Goal: Transaction & Acquisition: Book appointment/travel/reservation

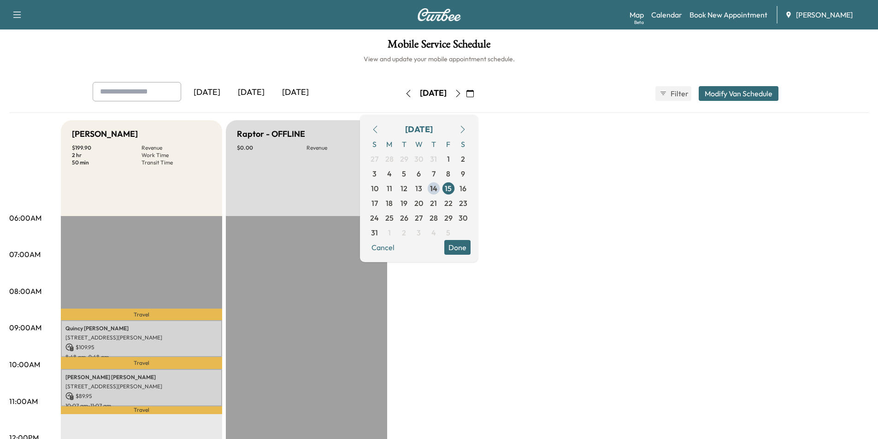
scroll to position [46, 0]
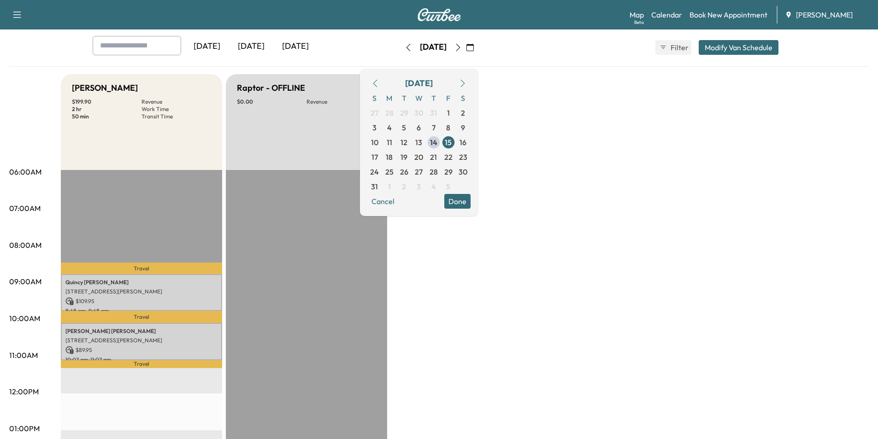
click at [471, 200] on button "Done" at bounding box center [457, 201] width 26 height 15
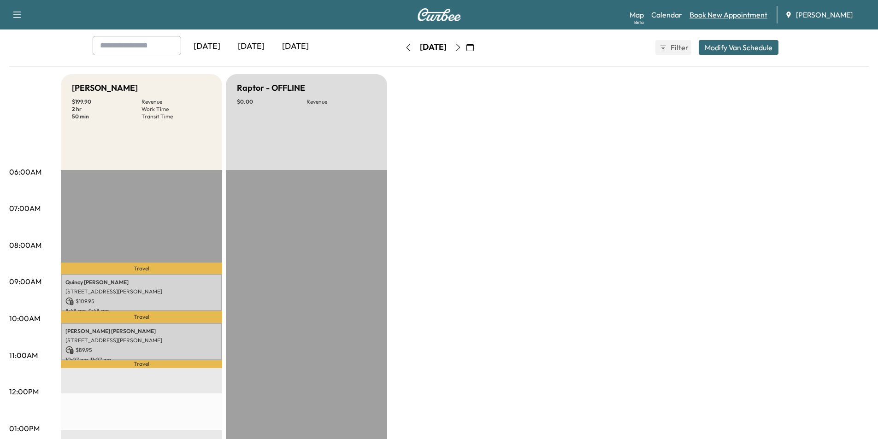
click at [756, 18] on link "Book New Appointment" at bounding box center [729, 14] width 78 height 11
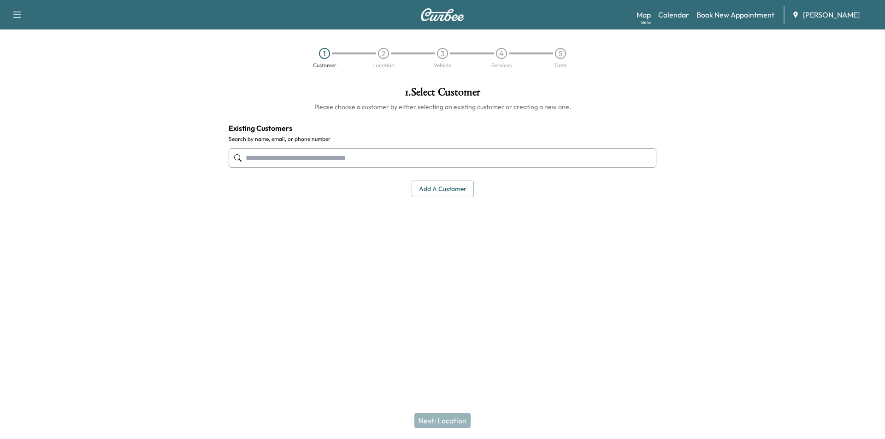
click at [318, 155] on input "text" at bounding box center [443, 157] width 428 height 19
paste input "**********"
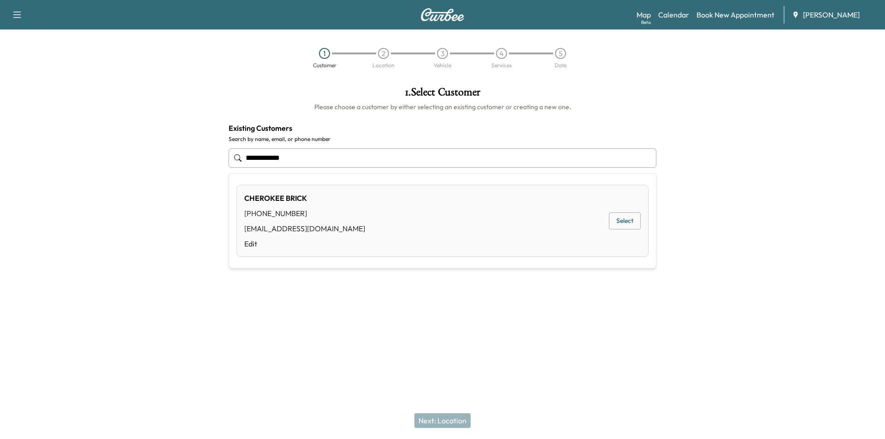
click at [631, 222] on button "Select" at bounding box center [625, 221] width 32 height 17
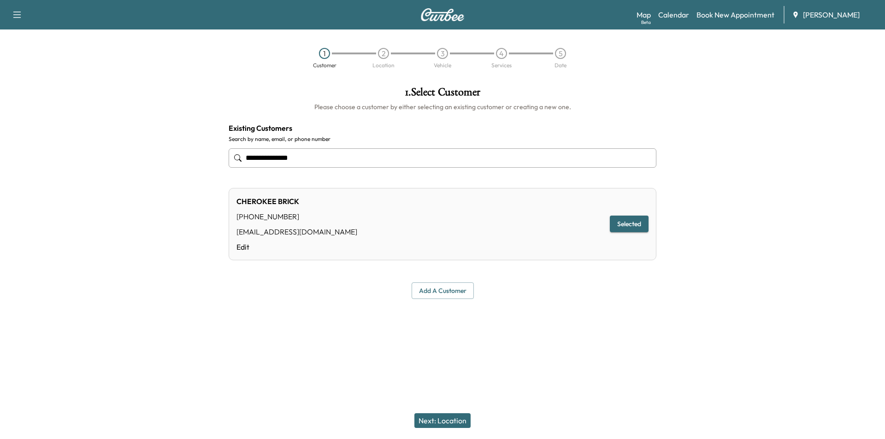
type input "**********"
click at [435, 418] on button "Next: Location" at bounding box center [443, 421] width 56 height 15
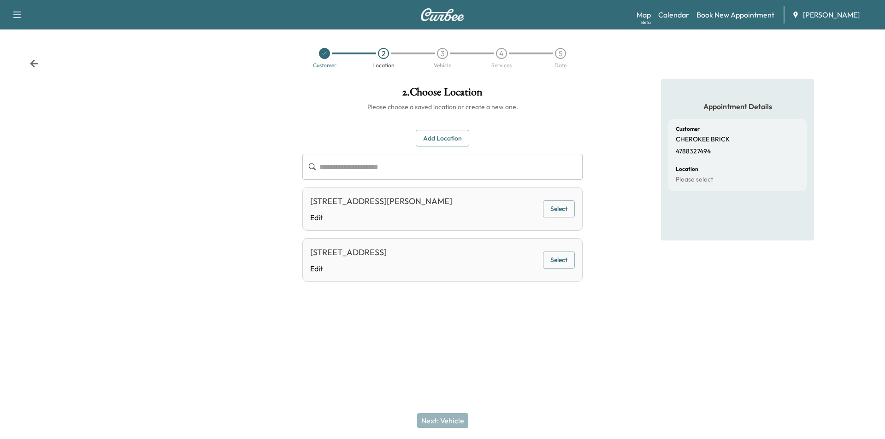
click at [560, 259] on button "Select" at bounding box center [559, 260] width 32 height 17
click at [436, 420] on button "Next: Vehicle" at bounding box center [442, 421] width 51 height 15
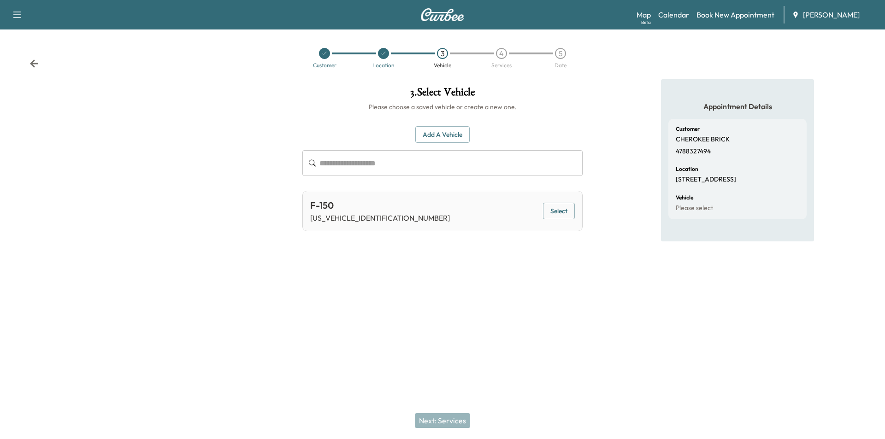
click at [454, 138] on button "Add a Vehicle" at bounding box center [442, 134] width 54 height 17
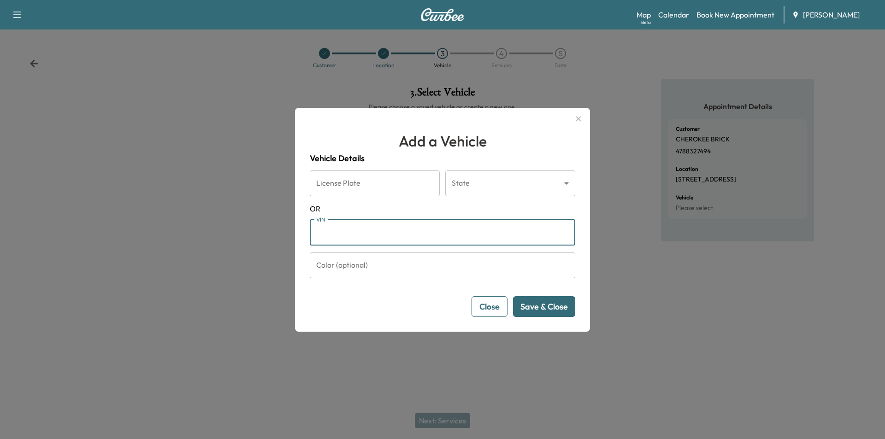
click at [352, 227] on input "VIN" at bounding box center [443, 233] width 266 height 26
paste input "**********"
type input "**********"
click at [550, 307] on button "Save & Close" at bounding box center [544, 306] width 62 height 21
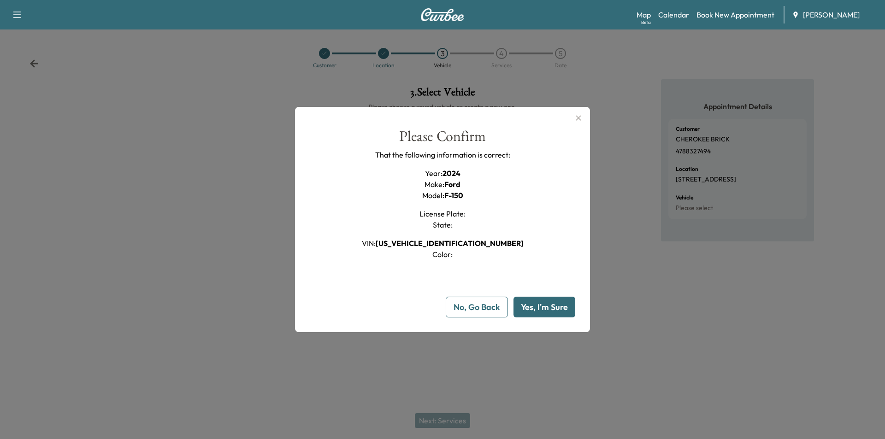
click at [555, 306] on button "Yes, I'm Sure" at bounding box center [545, 307] width 62 height 21
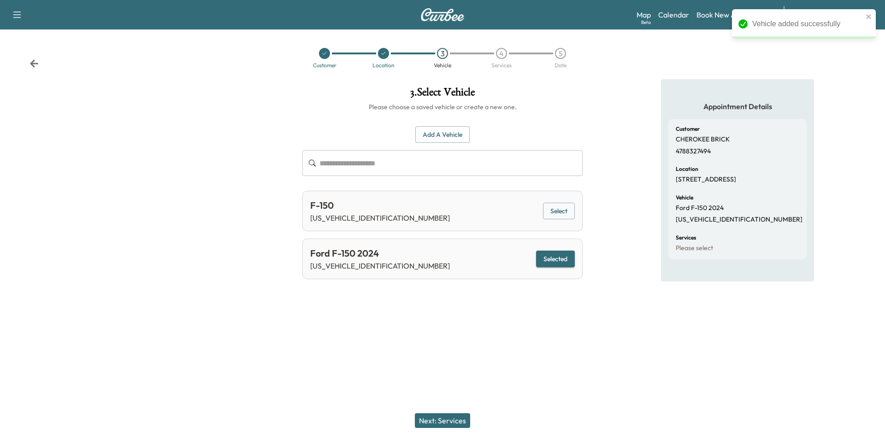
click at [442, 420] on button "Next: Services" at bounding box center [442, 421] width 55 height 15
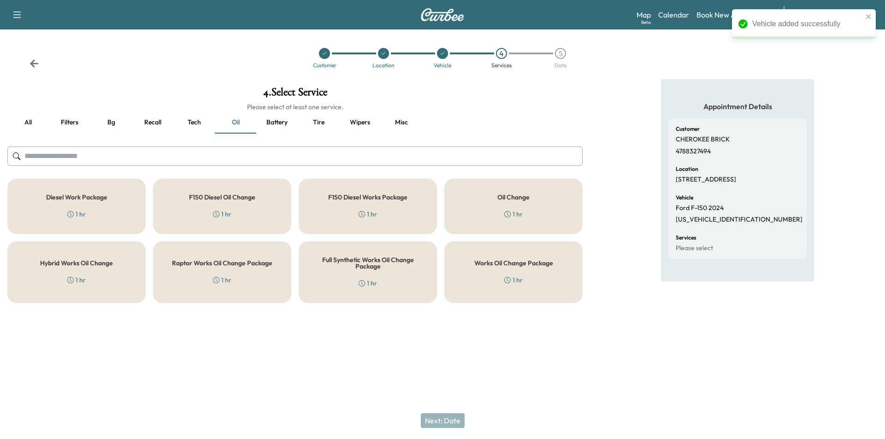
click at [486, 266] on h5 "Works Oil Change Package" at bounding box center [513, 263] width 79 height 6
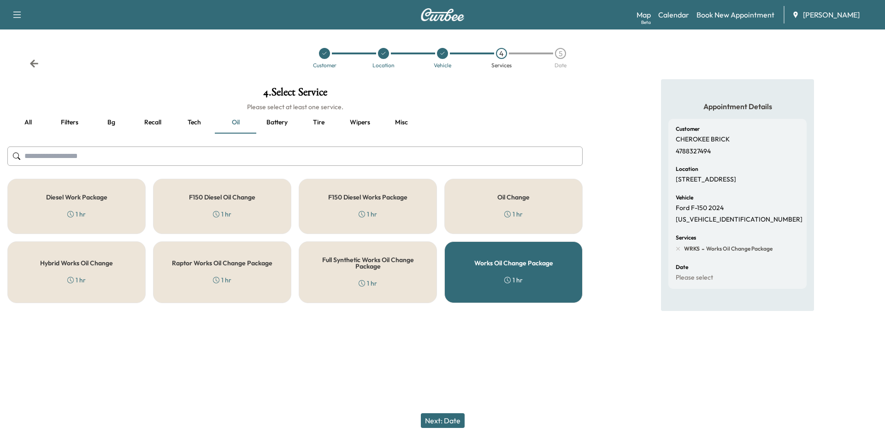
click at [456, 420] on button "Next: Date" at bounding box center [443, 421] width 44 height 15
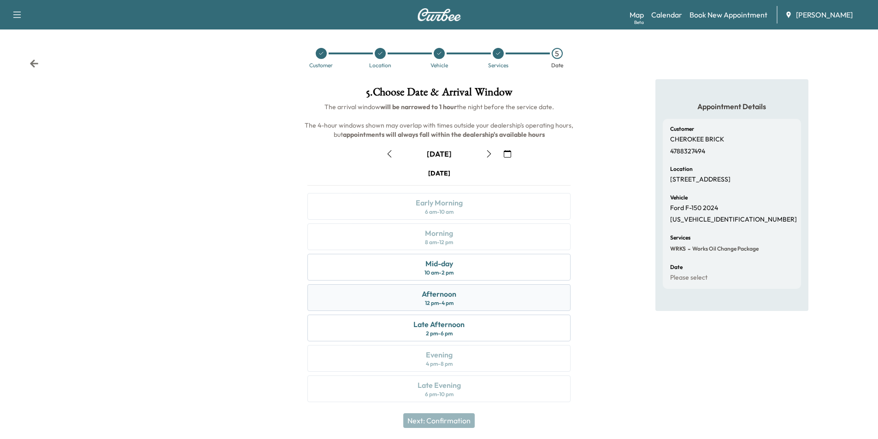
click at [454, 291] on div "Afternoon" at bounding box center [439, 294] width 35 height 11
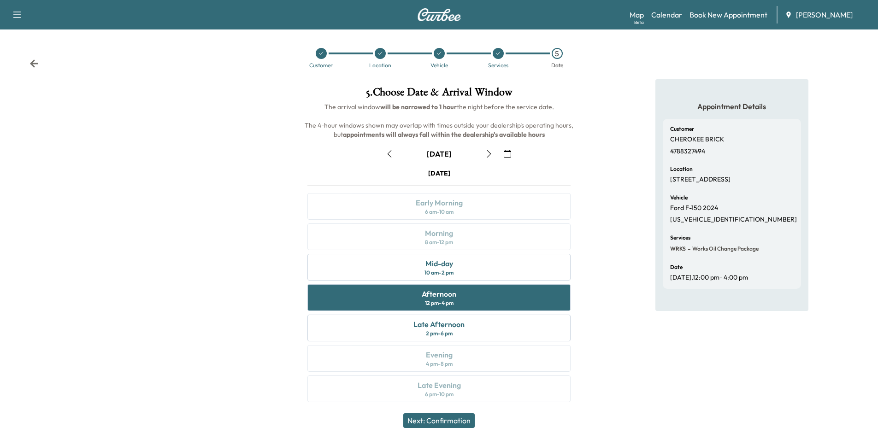
click at [468, 420] on button "Next: Confirmation" at bounding box center [438, 421] width 71 height 15
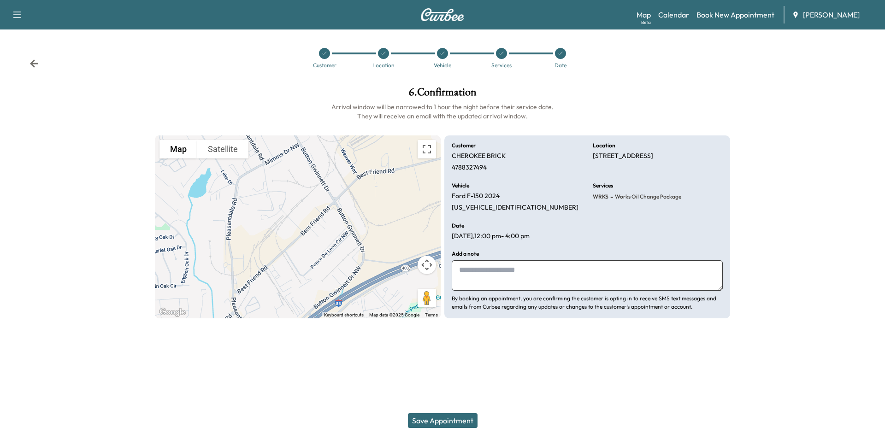
click at [454, 421] on button "Save Appointment" at bounding box center [443, 421] width 70 height 15
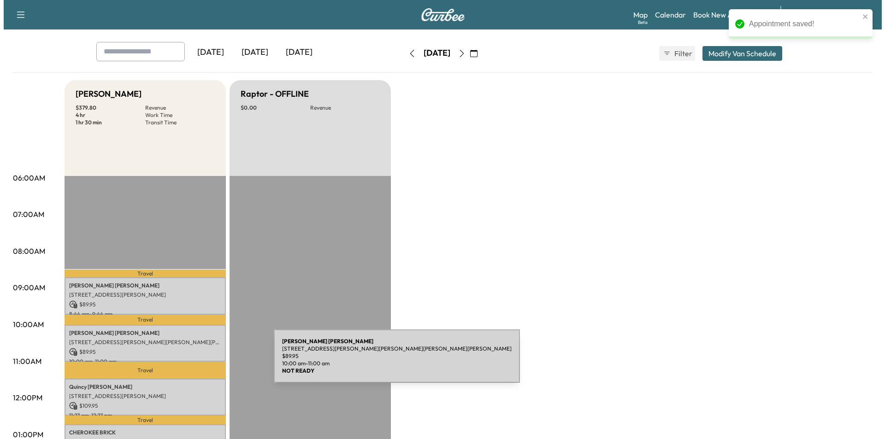
scroll to position [92, 0]
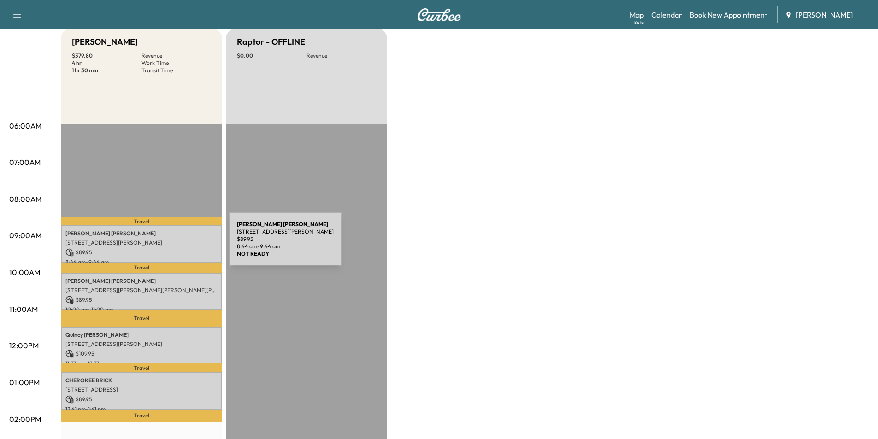
click at [160, 244] on p "[STREET_ADDRESS][PERSON_NAME]" at bounding box center [141, 242] width 152 height 7
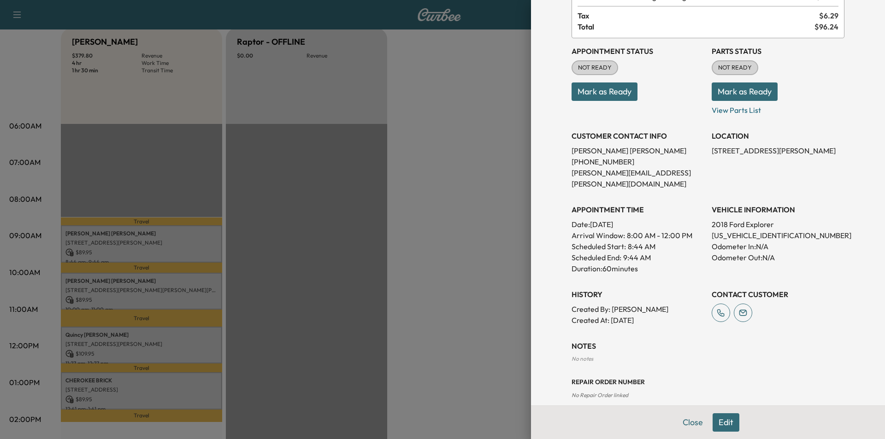
scroll to position [71, 0]
click at [678, 425] on button "Close" at bounding box center [693, 423] width 32 height 18
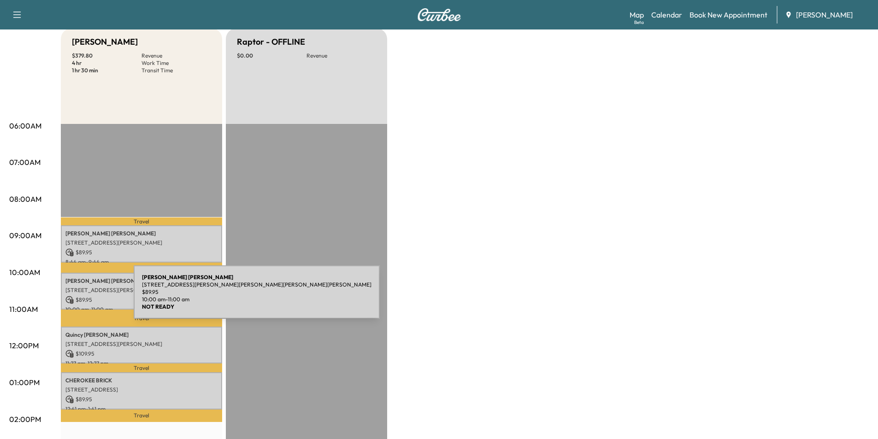
click at [65, 298] on div "GAJANAN AIYER 4344 Hampton Woods Dr NE, Marietta, GA 30068, USA $ 89.95 10:00 a…" at bounding box center [141, 291] width 161 height 37
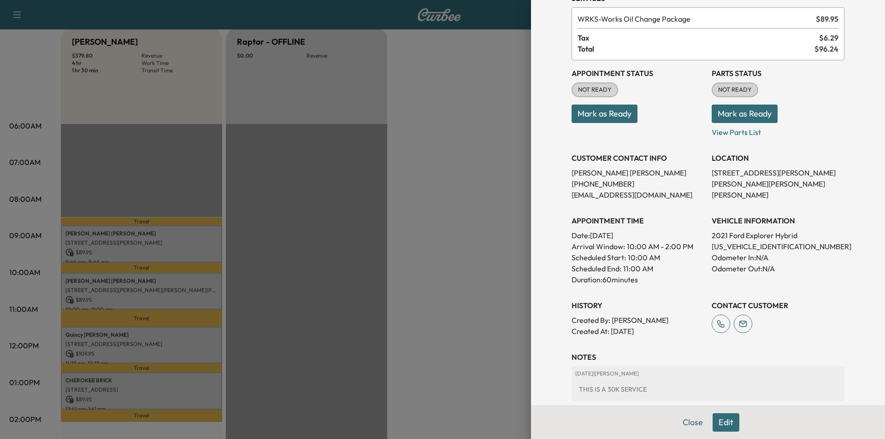
scroll to position [107, 0]
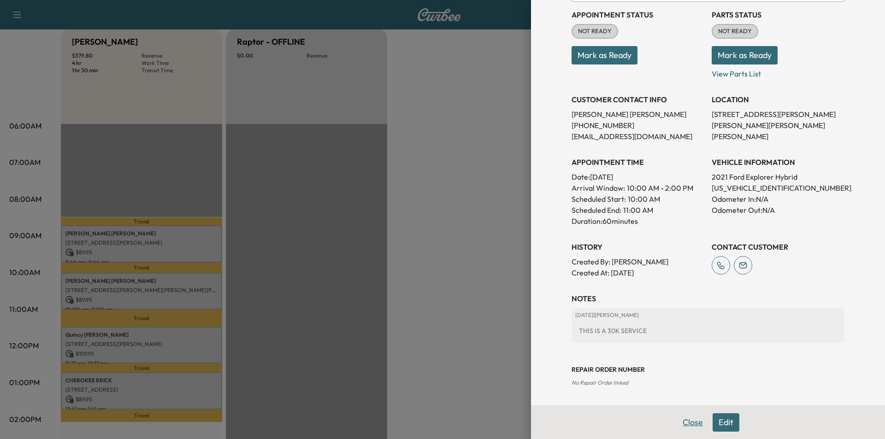
click at [687, 424] on button "Close" at bounding box center [693, 423] width 32 height 18
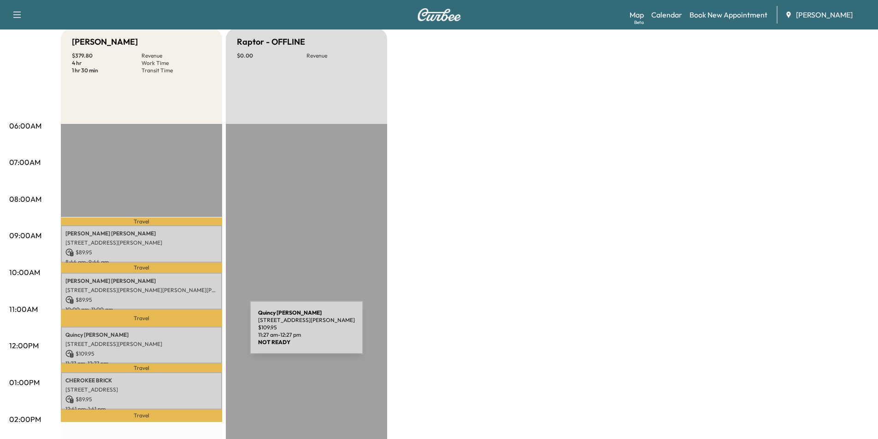
click at [181, 333] on p "Quincy MCLEMORE" at bounding box center [141, 335] width 152 height 7
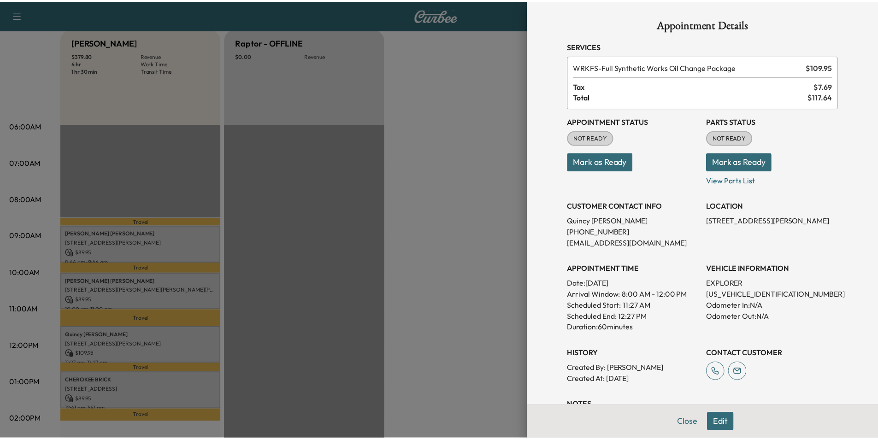
scroll to position [71, 0]
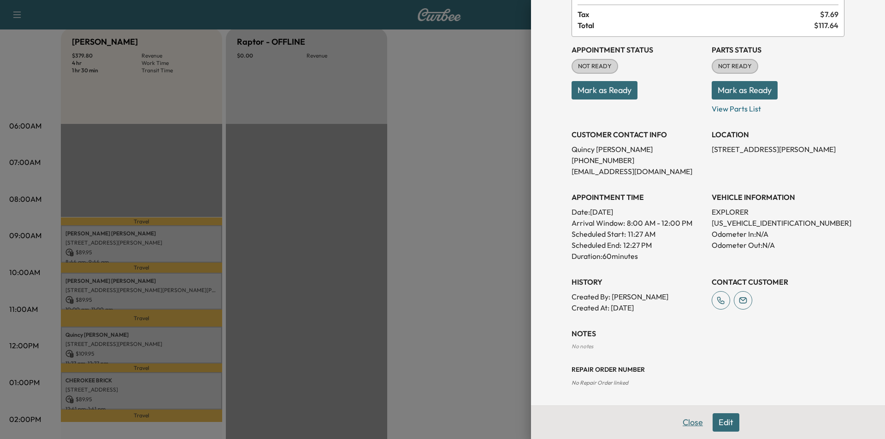
click at [681, 425] on button "Close" at bounding box center [693, 423] width 32 height 18
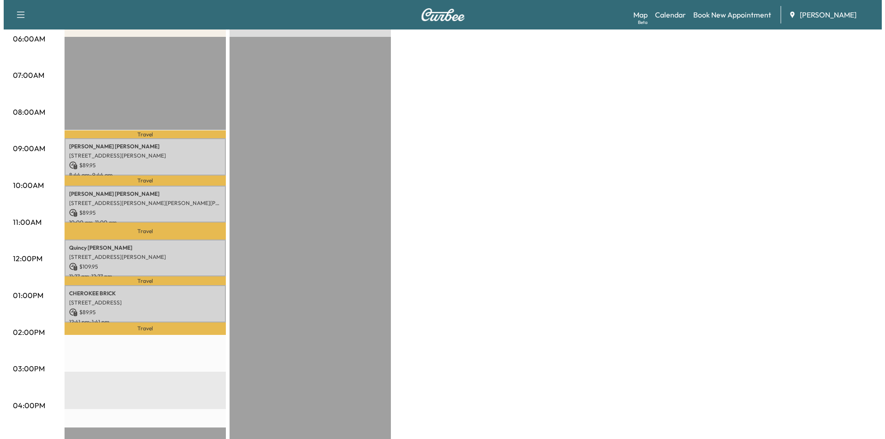
scroll to position [184, 0]
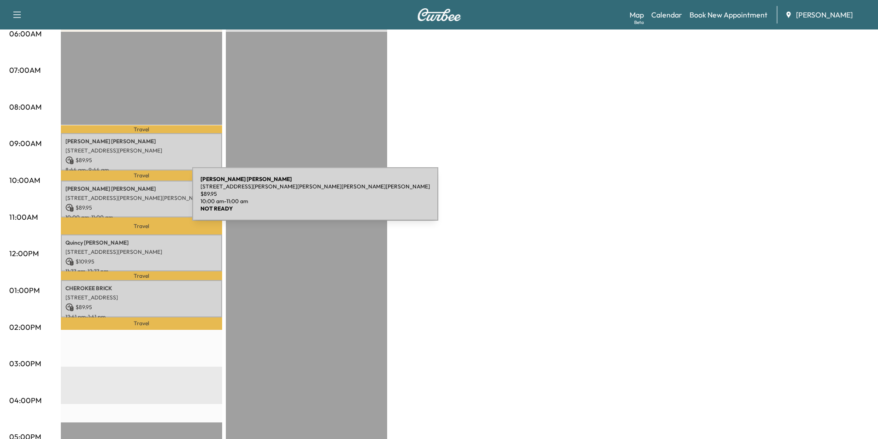
click at [123, 200] on p "[STREET_ADDRESS][PERSON_NAME][PERSON_NAME][PERSON_NAME][PERSON_NAME]" at bounding box center [141, 198] width 152 height 7
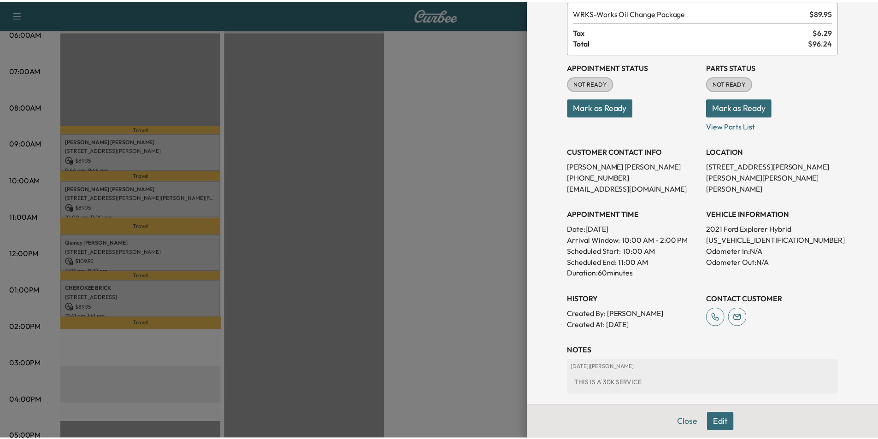
scroll to position [107, 0]
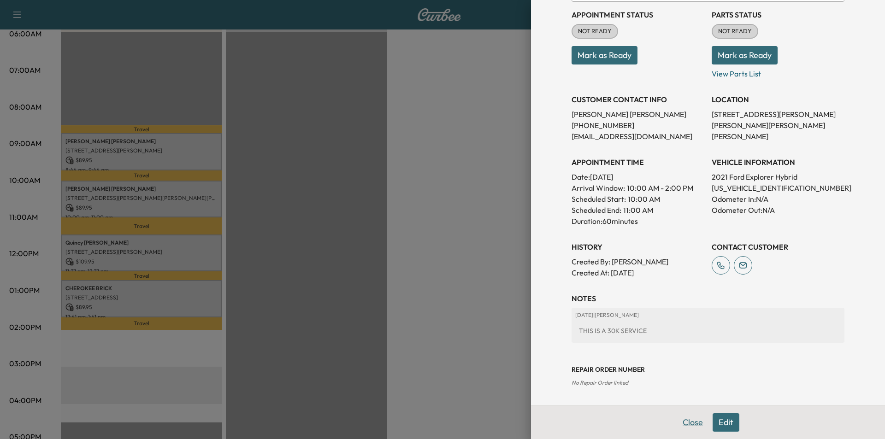
click at [685, 424] on button "Close" at bounding box center [693, 423] width 32 height 18
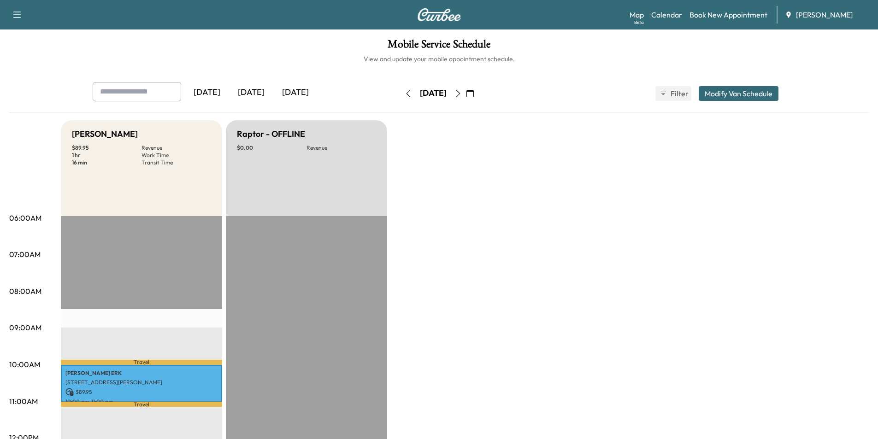
click at [474, 94] on icon "button" at bounding box center [470, 93] width 7 height 7
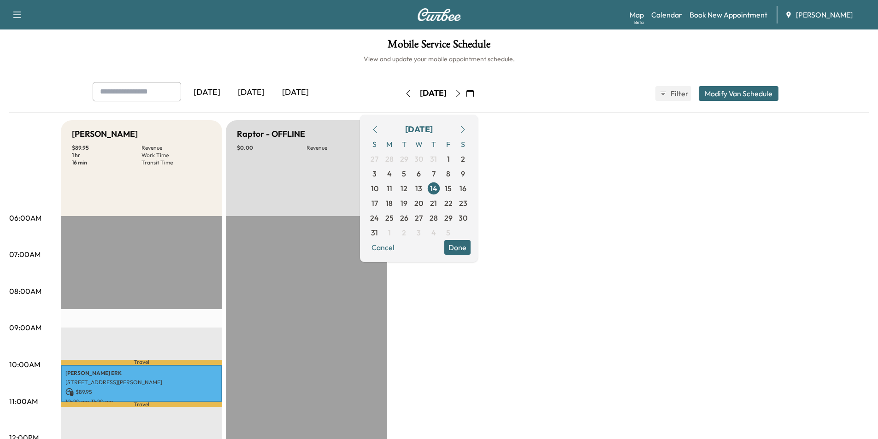
click at [383, 124] on button "button" at bounding box center [375, 129] width 16 height 15
click at [379, 128] on icon "button" at bounding box center [375, 129] width 7 height 7
click at [423, 205] on span "25" at bounding box center [419, 203] width 8 height 11
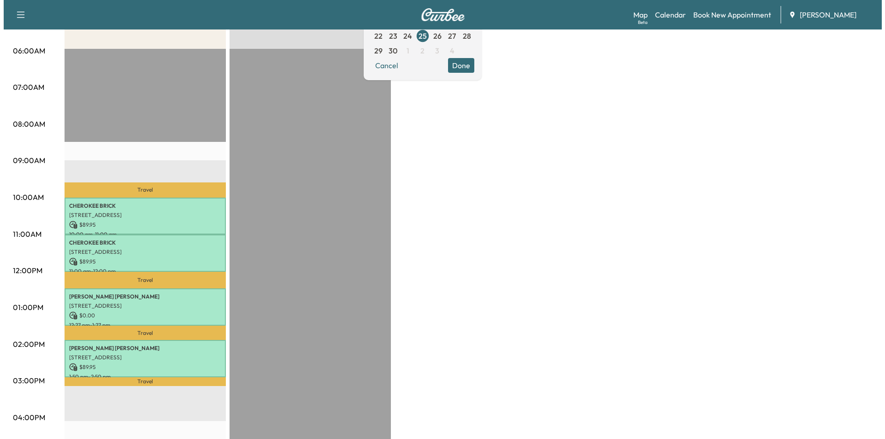
scroll to position [184, 0]
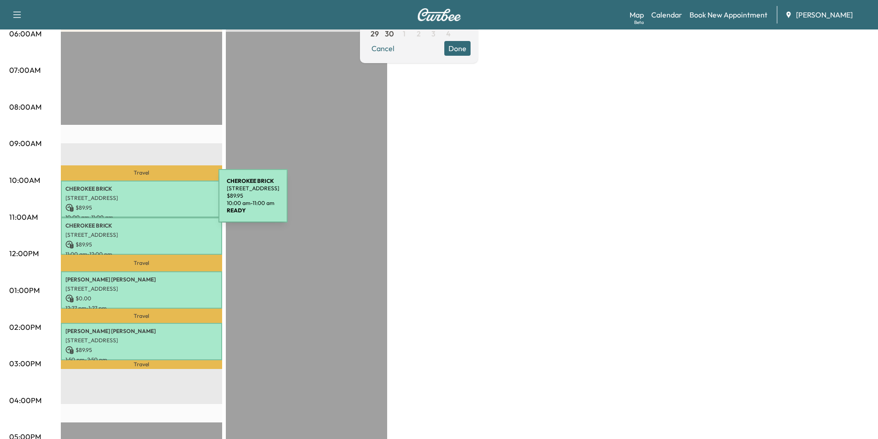
click at [149, 204] on p "$ 89.95" at bounding box center [141, 208] width 152 height 8
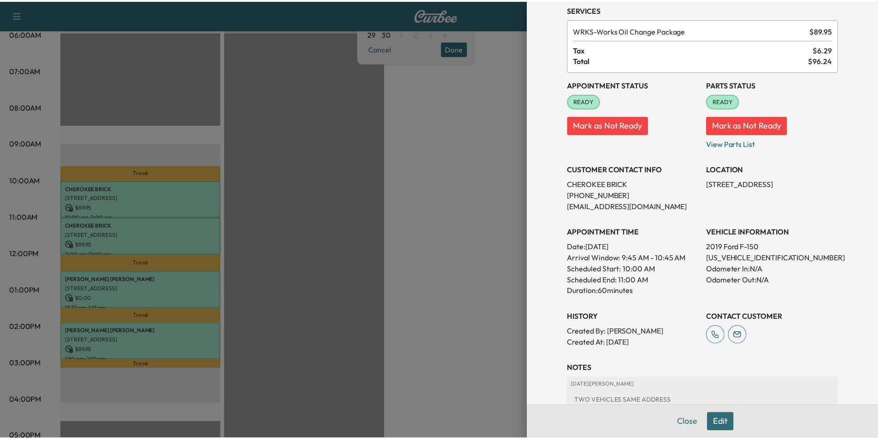
scroll to position [107, 0]
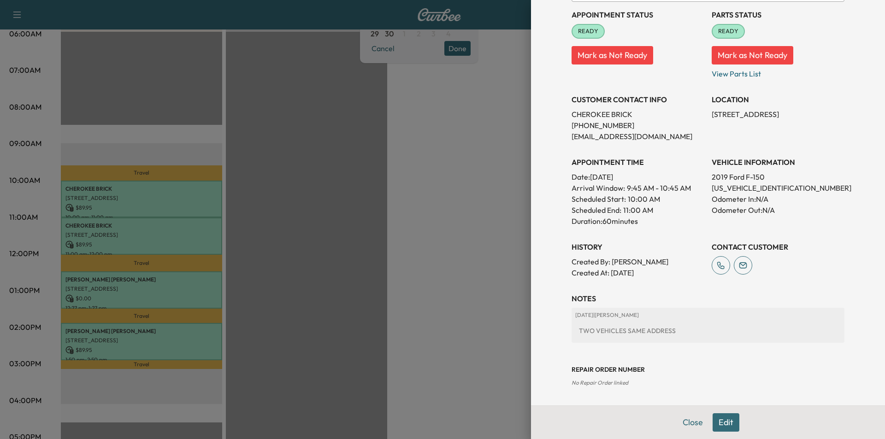
click at [689, 422] on button "Close" at bounding box center [693, 423] width 32 height 18
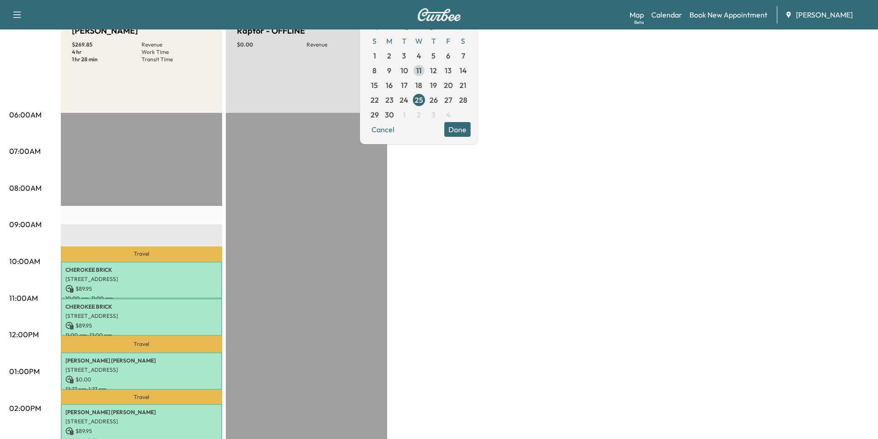
scroll to position [0, 0]
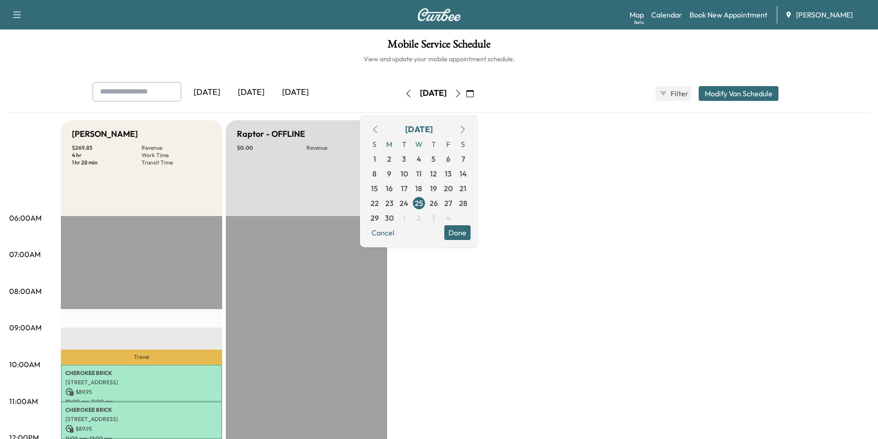
click at [462, 95] on icon "button" at bounding box center [458, 93] width 7 height 7
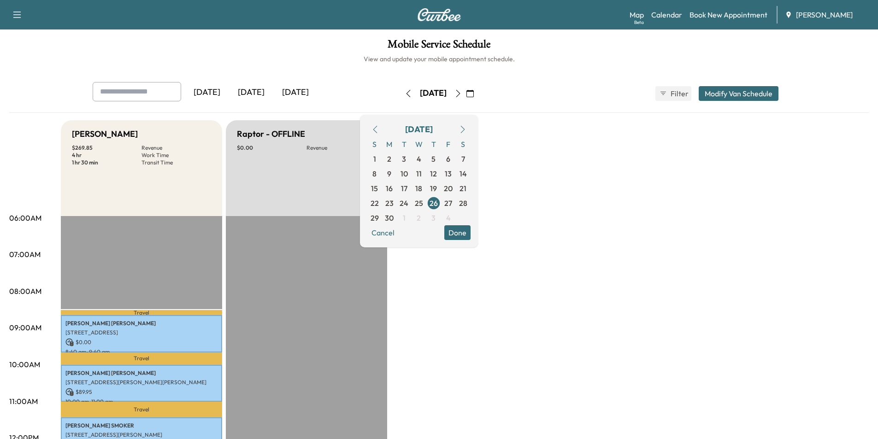
click at [467, 127] on icon "button" at bounding box center [462, 129] width 7 height 7
click at [438, 184] on span "14" at bounding box center [433, 188] width 7 height 11
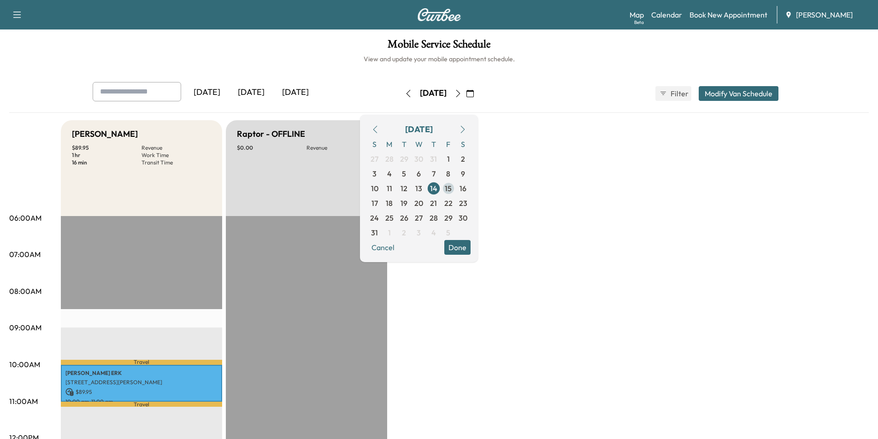
click at [452, 189] on span "15" at bounding box center [448, 188] width 7 height 11
